Goal: Transaction & Acquisition: Subscribe to service/newsletter

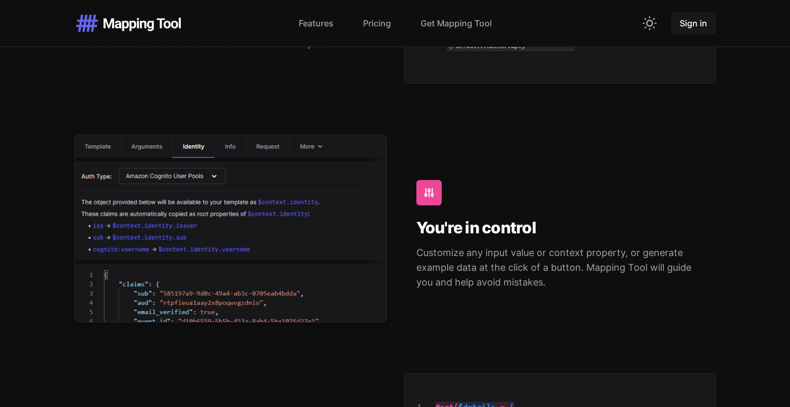
scroll to position [1574, 0]
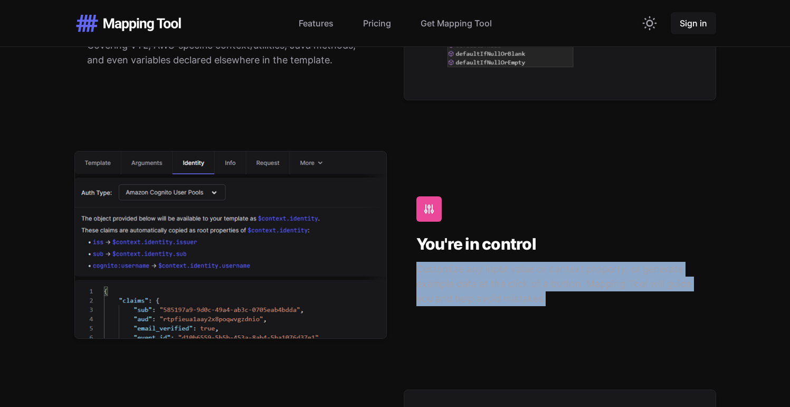
drag, startPoint x: 561, startPoint y: 297, endPoint x: 412, endPoint y: 272, distance: 150.9
click at [412, 272] on div "You're in control Customize any input value or context property, or generate ex…" at bounding box center [560, 251] width 312 height 175
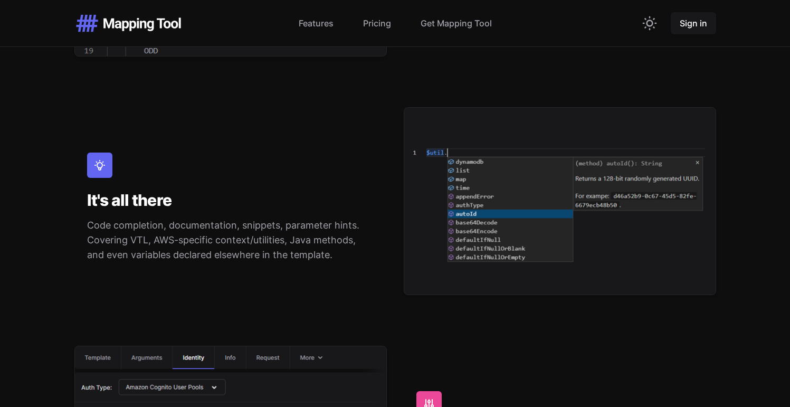
scroll to position [1377, 0]
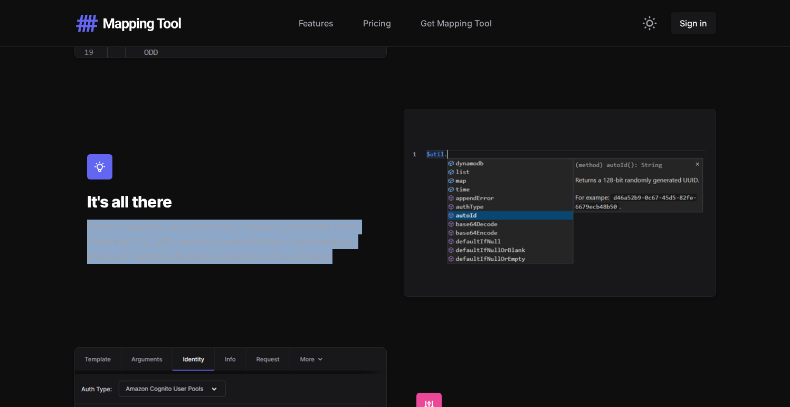
drag, startPoint x: 317, startPoint y: 267, endPoint x: 68, endPoint y: 232, distance: 250.9
click at [68, 232] on div "Easy on the eyes Designed to help you confidently navigate mapping templates, e…" at bounding box center [394, 322] width 675 height 1004
click at [182, 237] on p "Code completion, documentation, snippets, parameter hints. Covering VTL, AWS-sp…" at bounding box center [230, 241] width 287 height 44
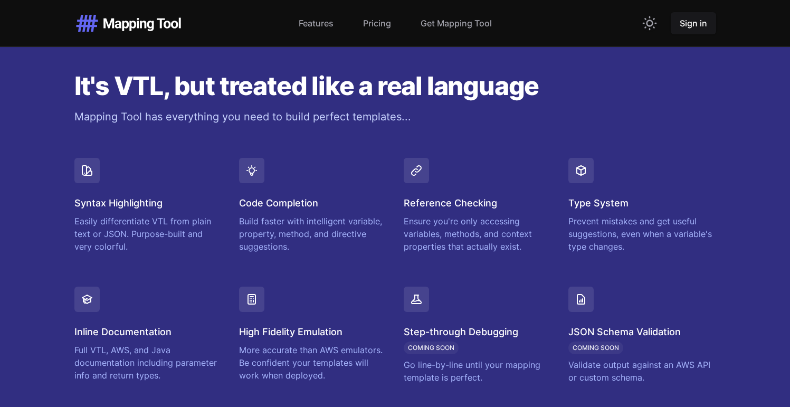
scroll to position [770, 0]
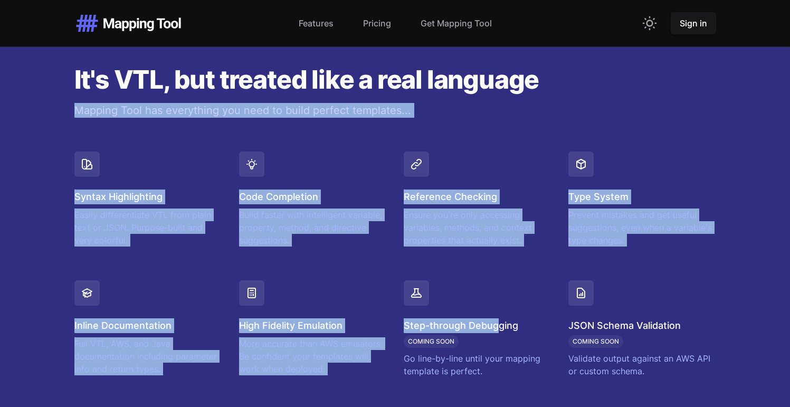
drag, startPoint x: 68, startPoint y: 111, endPoint x: 495, endPoint y: 318, distance: 474.0
click at [496, 319] on div "It's VTL, but treated like a real language Mapping Tool has everything you need…" at bounding box center [394, 221] width 675 height 411
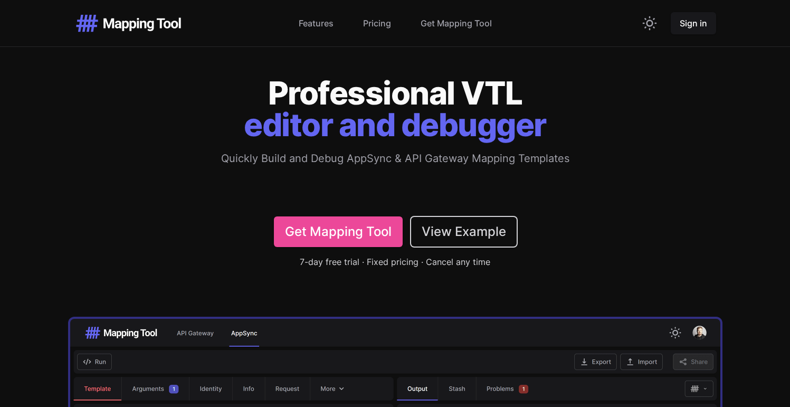
scroll to position [0, 0]
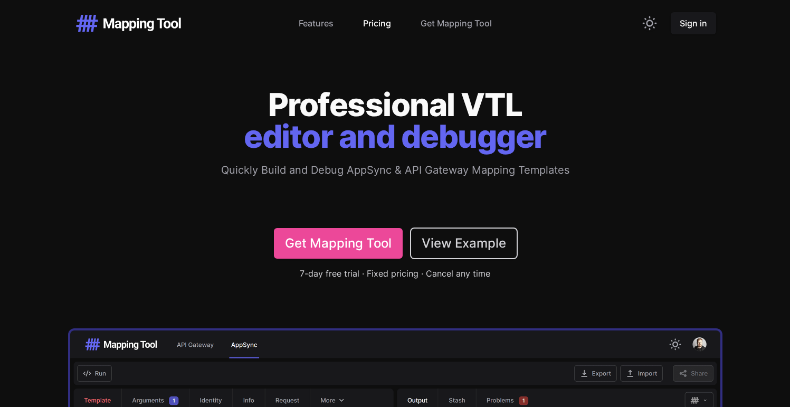
click at [369, 27] on link "Pricing" at bounding box center [377, 23] width 28 height 13
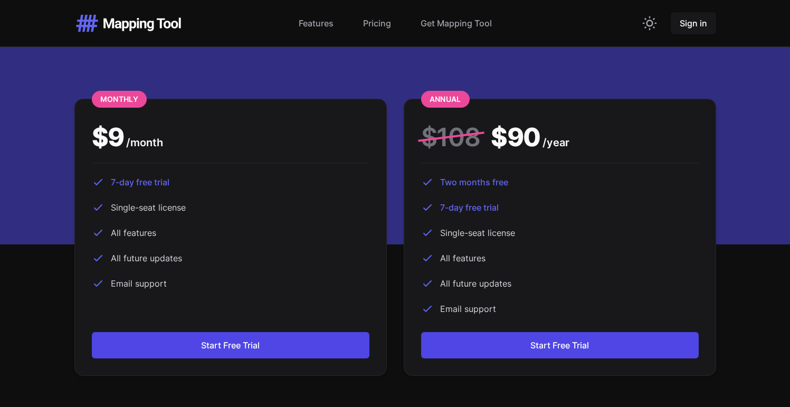
scroll to position [2666, 0]
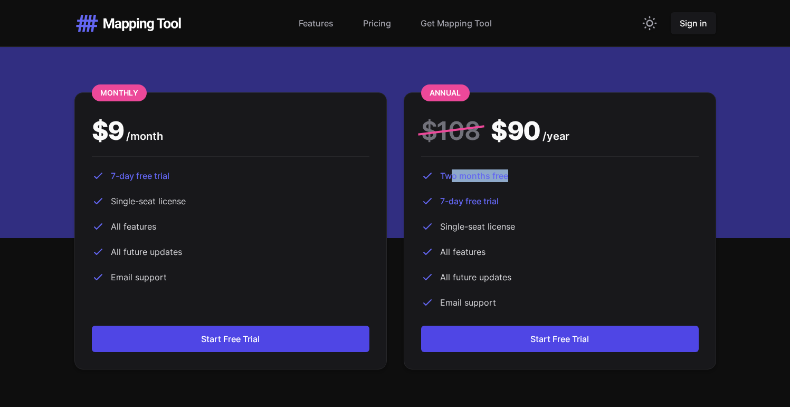
drag, startPoint x: 448, startPoint y: 164, endPoint x: 515, endPoint y: 160, distance: 67.1
click at [515, 169] on li "Two months free" at bounding box center [559, 175] width 277 height 13
drag, startPoint x: 468, startPoint y: 187, endPoint x: 495, endPoint y: 218, distance: 41.5
click at [497, 195] on span "7-day free trial" at bounding box center [469, 201] width 59 height 13
drag, startPoint x: 493, startPoint y: 221, endPoint x: 507, endPoint y: 236, distance: 21.6
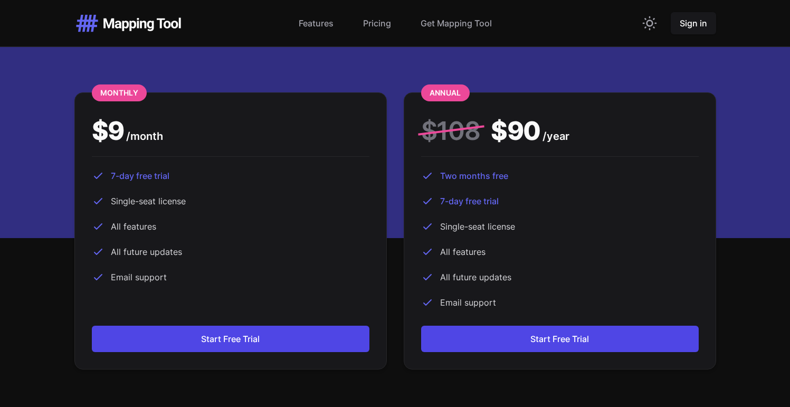
click at [507, 232] on ul "Two months free 7-day free trial Single-seat license All features All future up…" at bounding box center [559, 238] width 277 height 139
drag, startPoint x: 518, startPoint y: 273, endPoint x: 523, endPoint y: 281, distance: 8.8
click at [520, 277] on ul "Two months free 7-day free trial Single-seat license All features All future up…" at bounding box center [559, 238] width 277 height 139
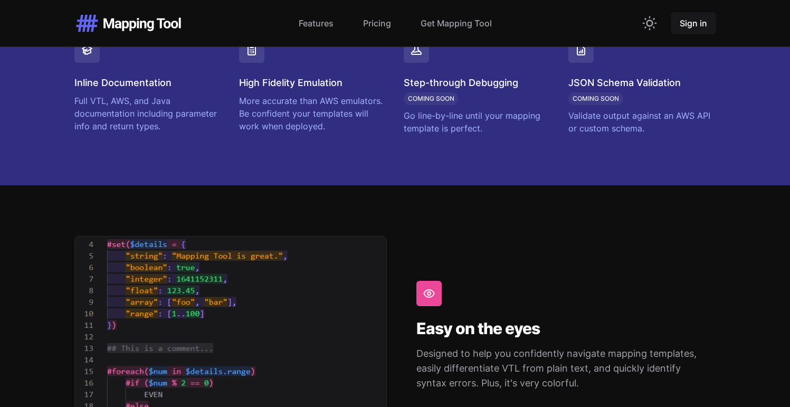
scroll to position [992, 0]
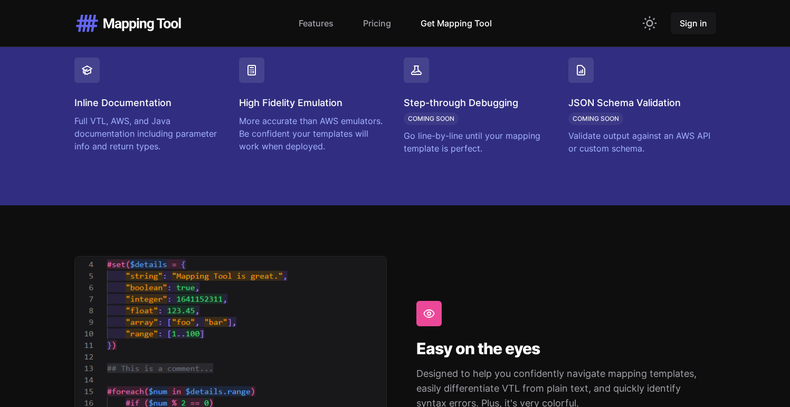
click at [462, 25] on link "Get Mapping Tool" at bounding box center [455, 23] width 71 height 13
